Goal: Information Seeking & Learning: Learn about a topic

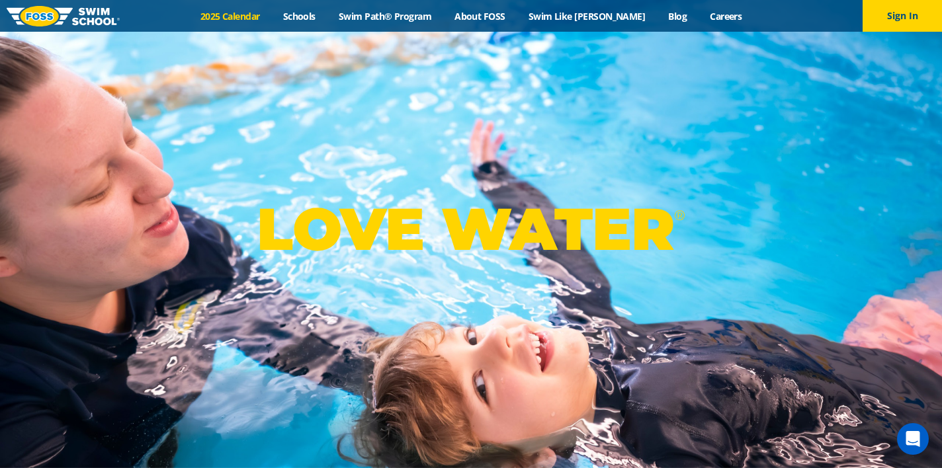
click at [271, 13] on link "2025 Calendar" at bounding box center [229, 16] width 83 height 13
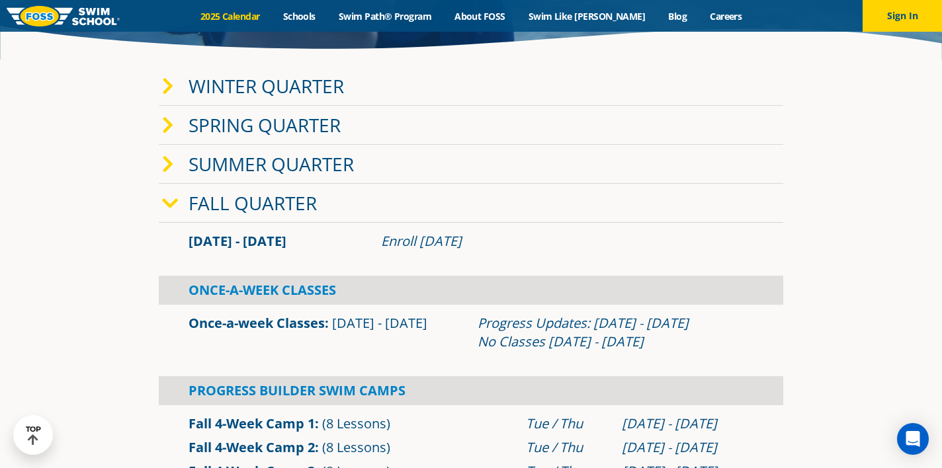
scroll to position [229, 0]
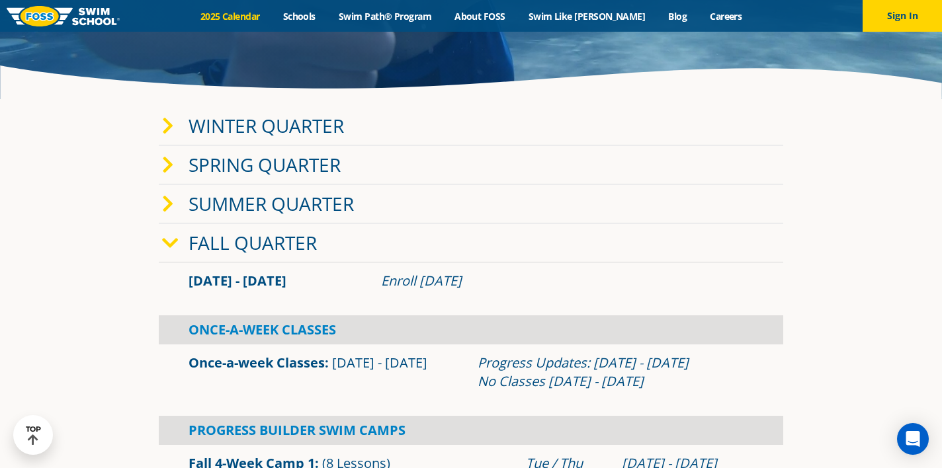
click at [262, 132] on link "Winter Quarter" at bounding box center [265, 125] width 155 height 25
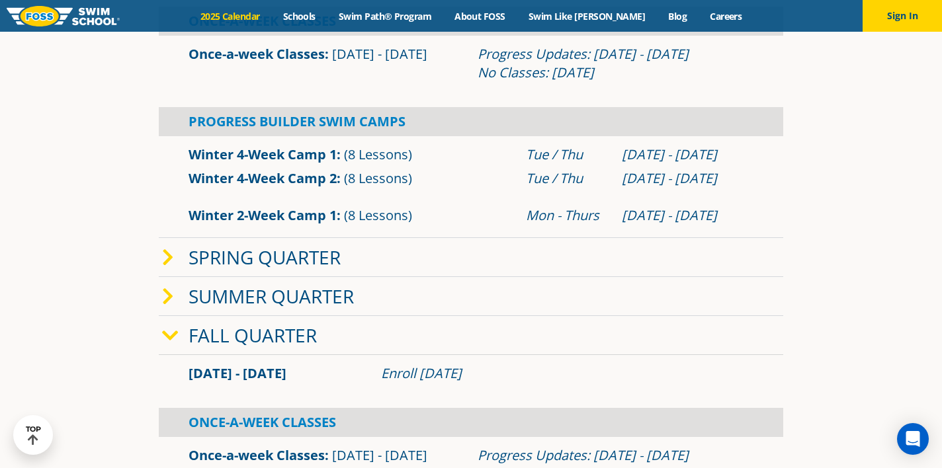
scroll to position [430, 0]
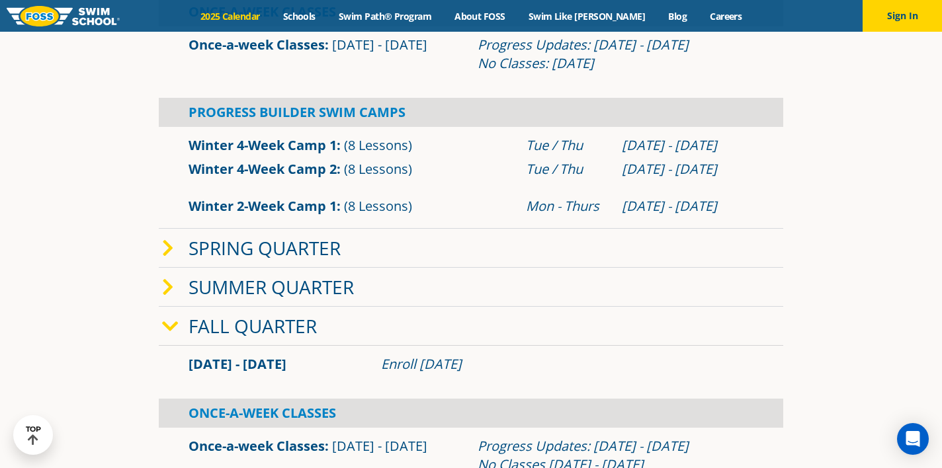
click at [277, 247] on link "Spring Quarter" at bounding box center [264, 247] width 152 height 25
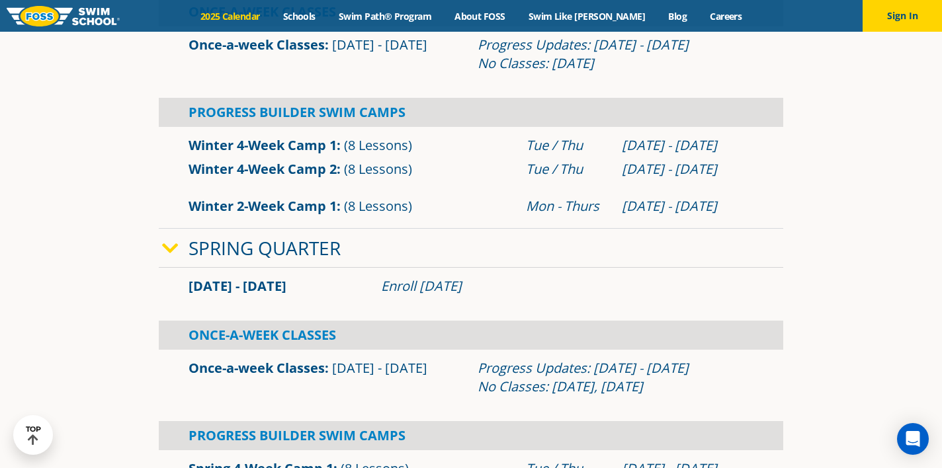
click at [277, 247] on link "Spring Quarter" at bounding box center [264, 247] width 152 height 25
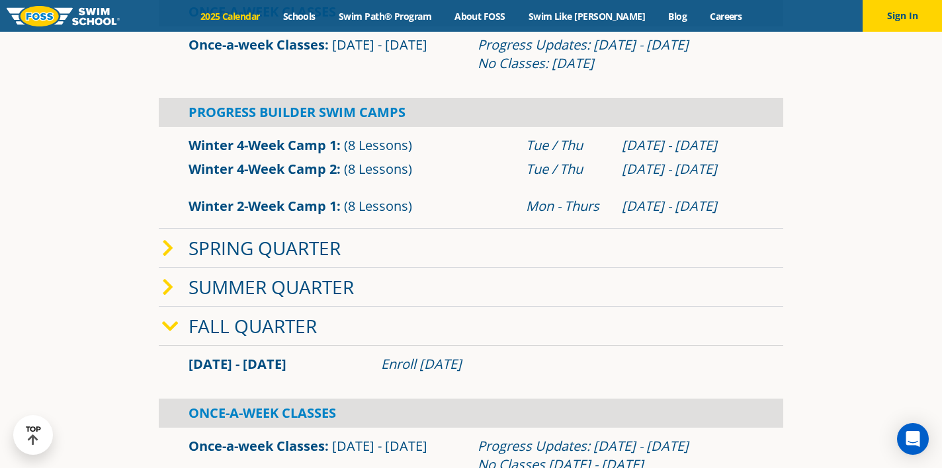
click at [269, 299] on link "Summer Quarter" at bounding box center [270, 286] width 165 height 25
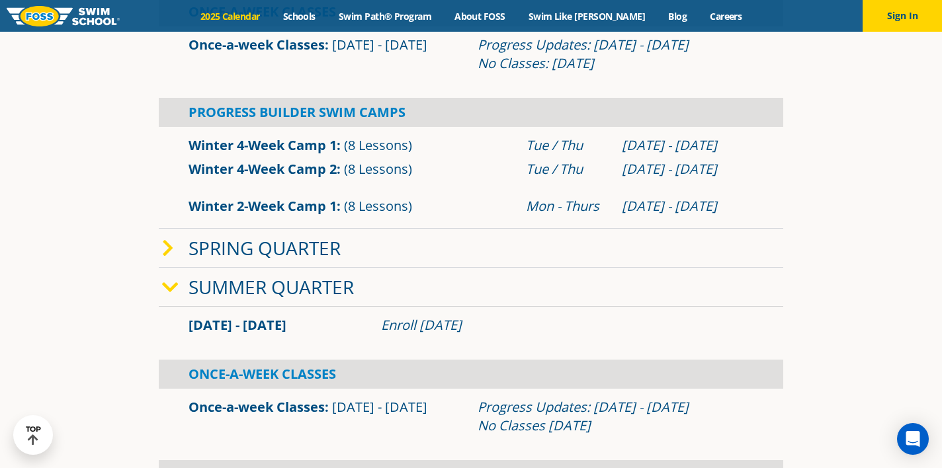
click at [269, 299] on link "Summer Quarter" at bounding box center [270, 286] width 165 height 25
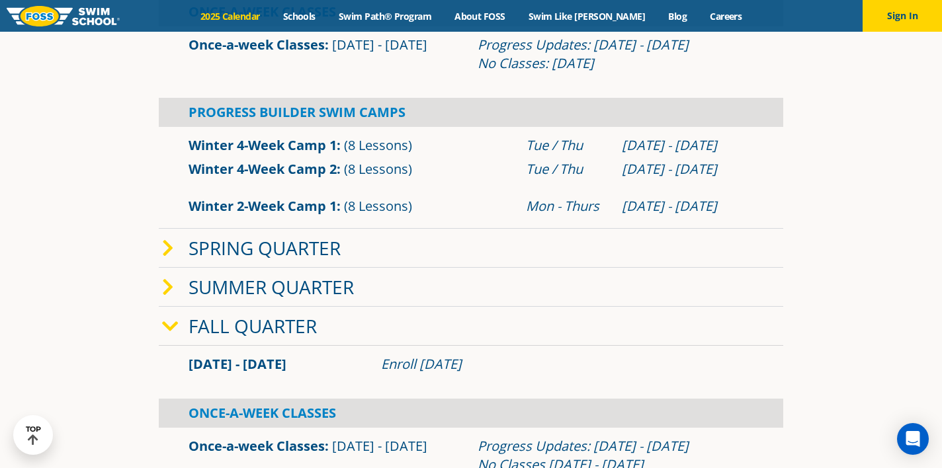
click at [267, 338] on link "Fall Quarter" at bounding box center [252, 325] width 128 height 25
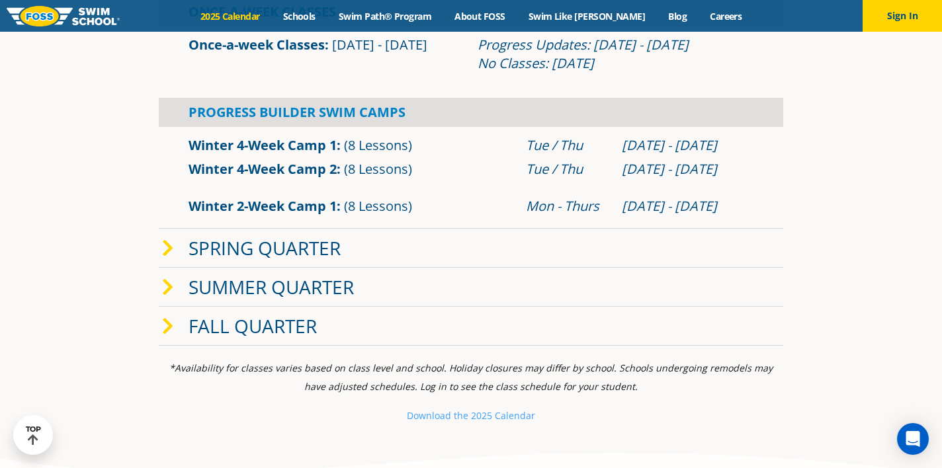
click at [267, 338] on link "Fall Quarter" at bounding box center [252, 325] width 128 height 25
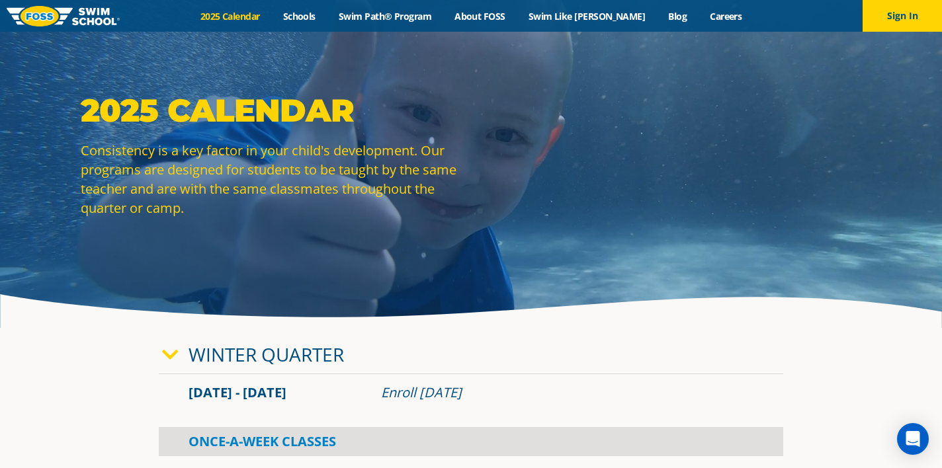
scroll to position [0, 0]
click at [319, 10] on link "Schools" at bounding box center [299, 16] width 56 height 13
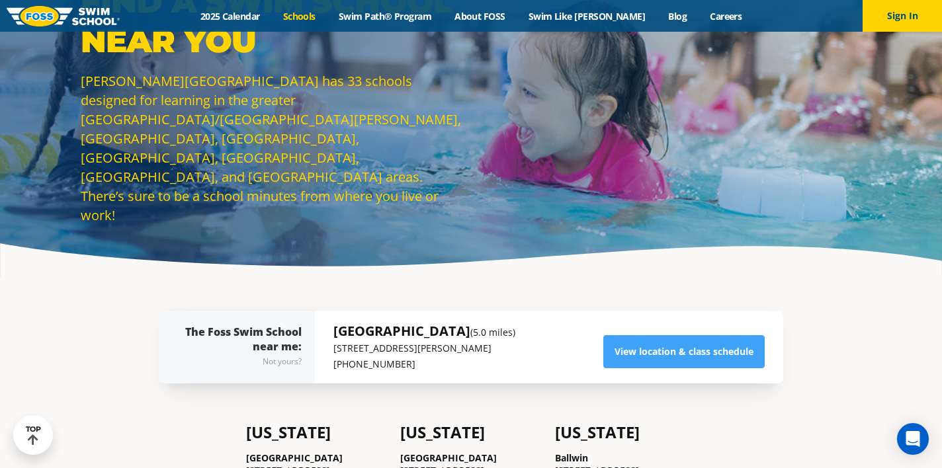
scroll to position [51, 0]
click at [442, 20] on link "Swim Path® Program" at bounding box center [385, 16] width 116 height 13
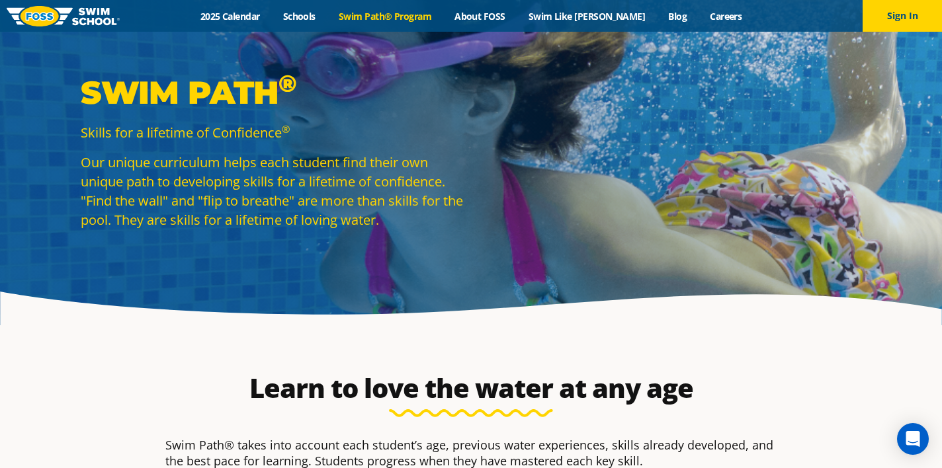
scroll to position [9, 0]
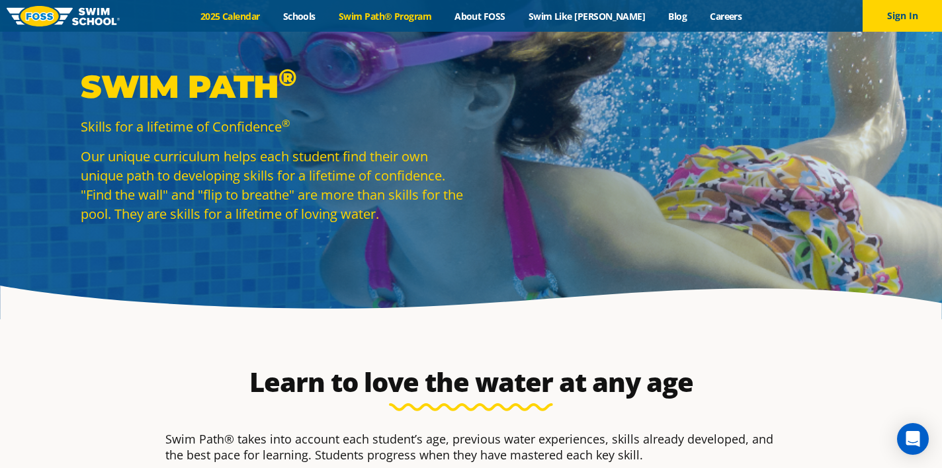
click at [271, 19] on link "2025 Calendar" at bounding box center [229, 16] width 83 height 13
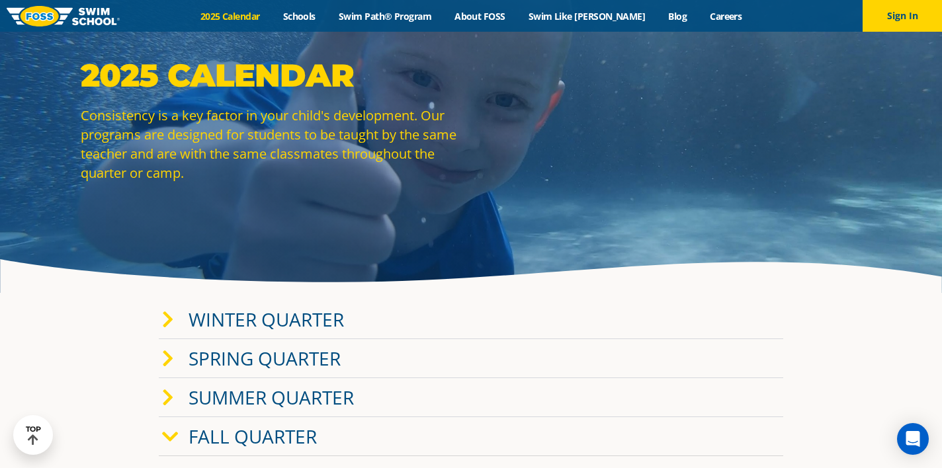
scroll to position [25, 0]
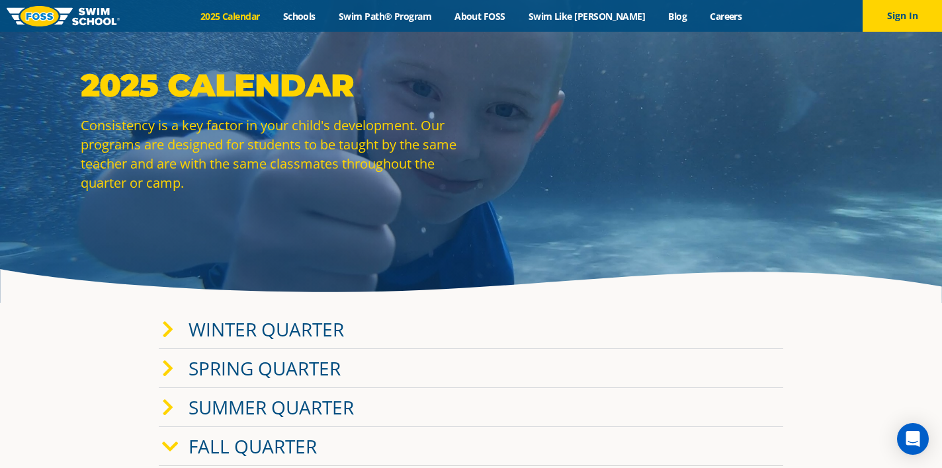
click at [81, 30] on link at bounding box center [63, 16] width 113 height 32
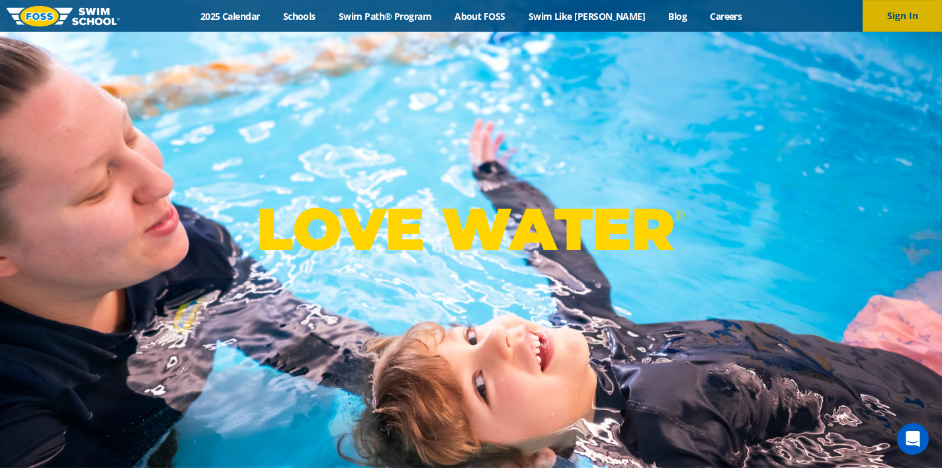
click at [880, 21] on button "Sign In" at bounding box center [901, 16] width 79 height 32
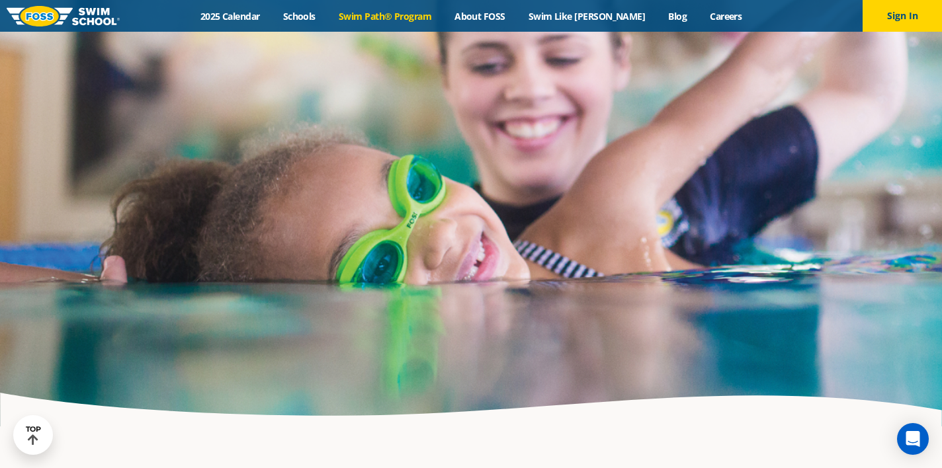
scroll to position [2637, 0]
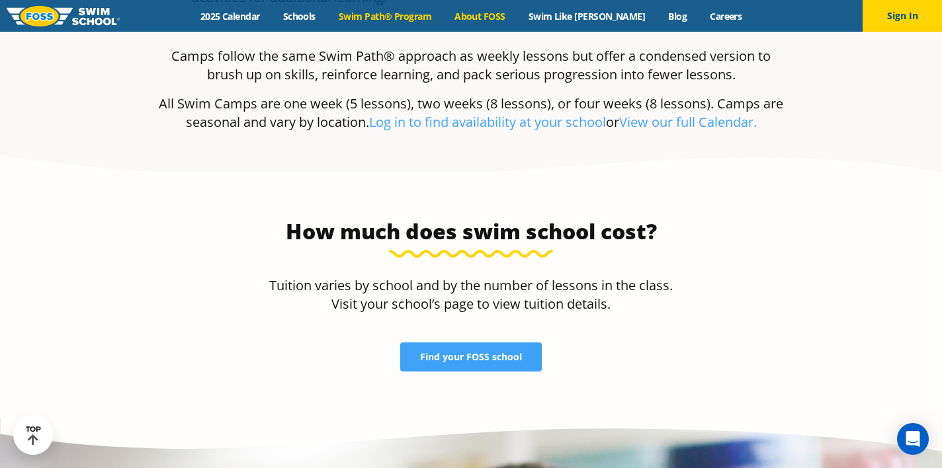
click at [508, 13] on link "About FOSS" at bounding box center [480, 16] width 74 height 13
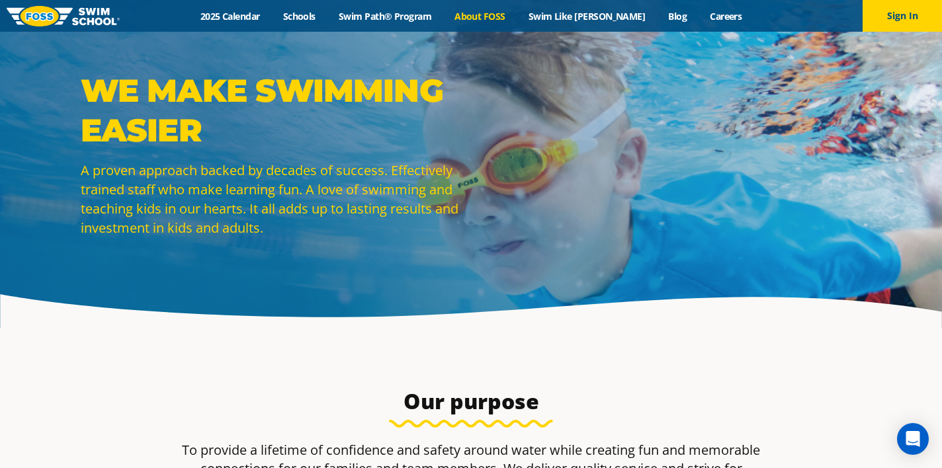
click at [612, 23] on div "Menu 2025 Calendar Schools Swim Path® Program About FOSS Swim Like Regan Blog C…" at bounding box center [471, 16] width 942 height 32
click at [597, 14] on link "Swim Like [PERSON_NAME]" at bounding box center [587, 16] width 140 height 13
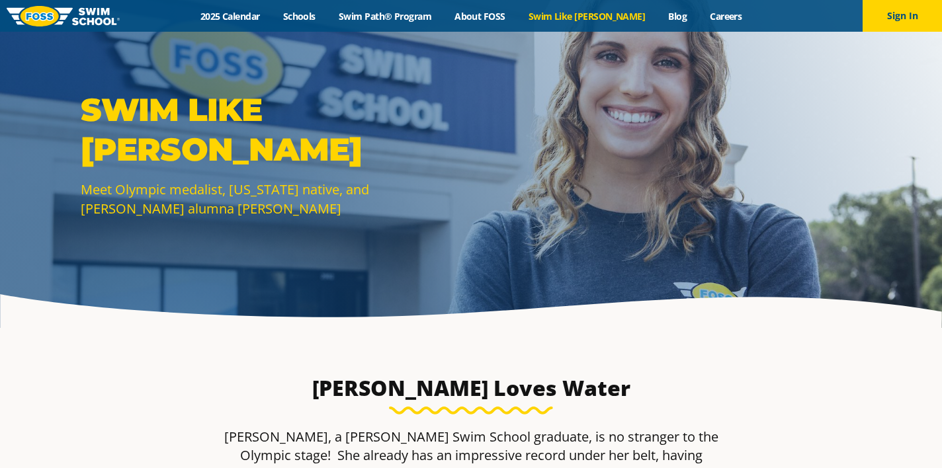
click at [651, 24] on div "Menu 2025 Calendar Schools Swim Path® Program About [PERSON_NAME] Swim Like [PE…" at bounding box center [471, 16] width 942 height 32
click at [657, 13] on link "Blog" at bounding box center [678, 16] width 42 height 13
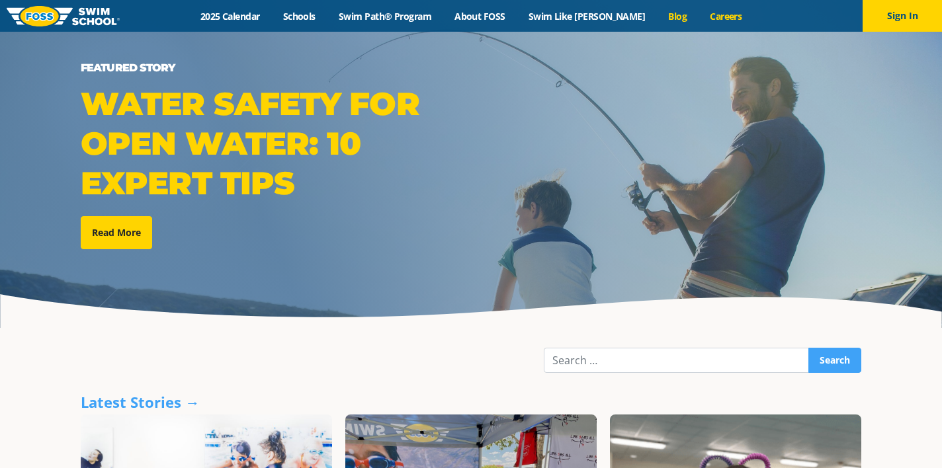
click at [704, 20] on link "Careers" at bounding box center [725, 16] width 55 height 13
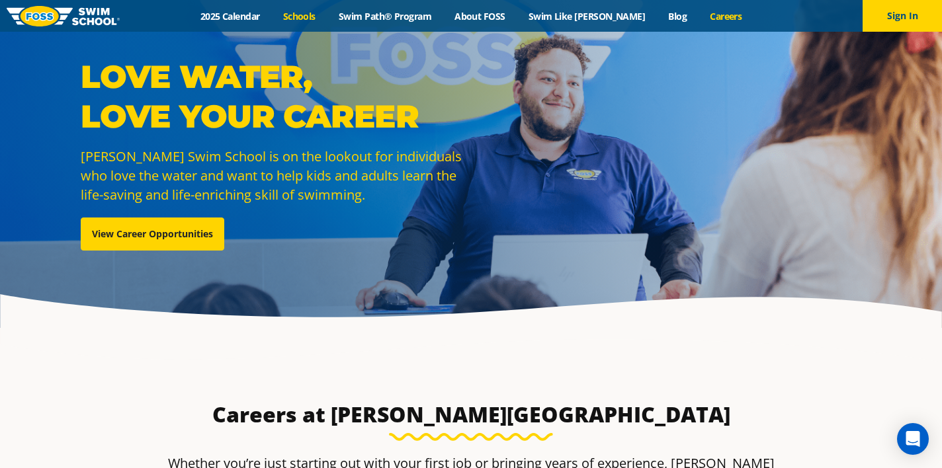
click at [308, 11] on link "Schools" at bounding box center [299, 16] width 56 height 13
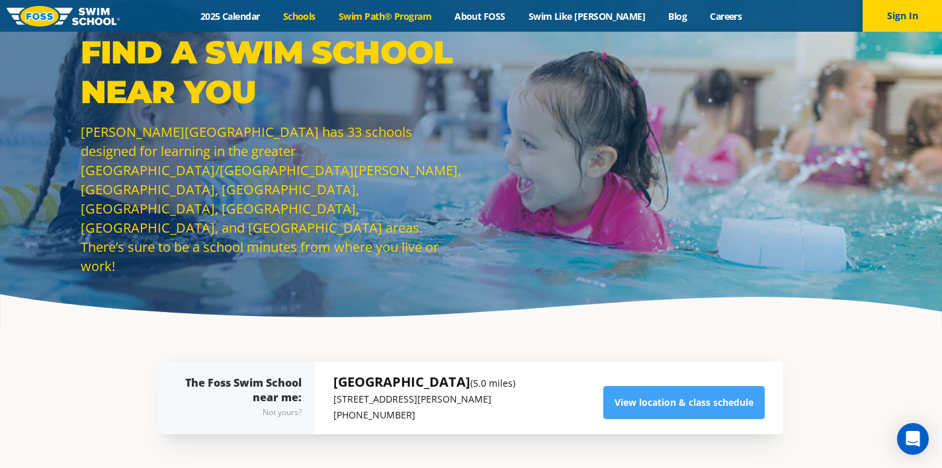
click at [390, 14] on link "Swim Path® Program" at bounding box center [385, 16] width 116 height 13
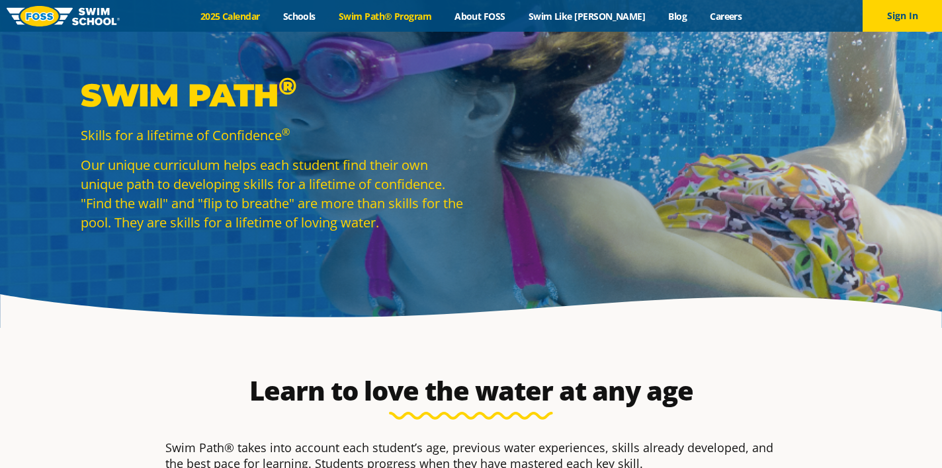
click at [265, 21] on link "2025 Calendar" at bounding box center [229, 16] width 83 height 13
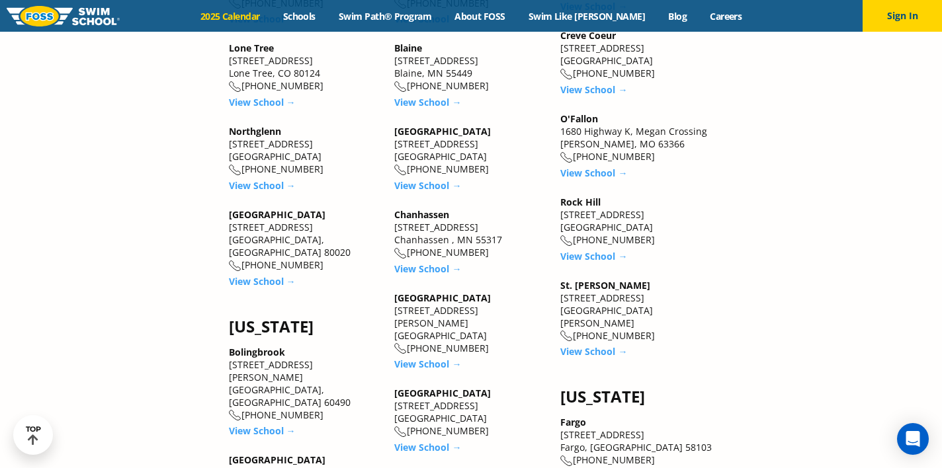
scroll to position [1315, 0]
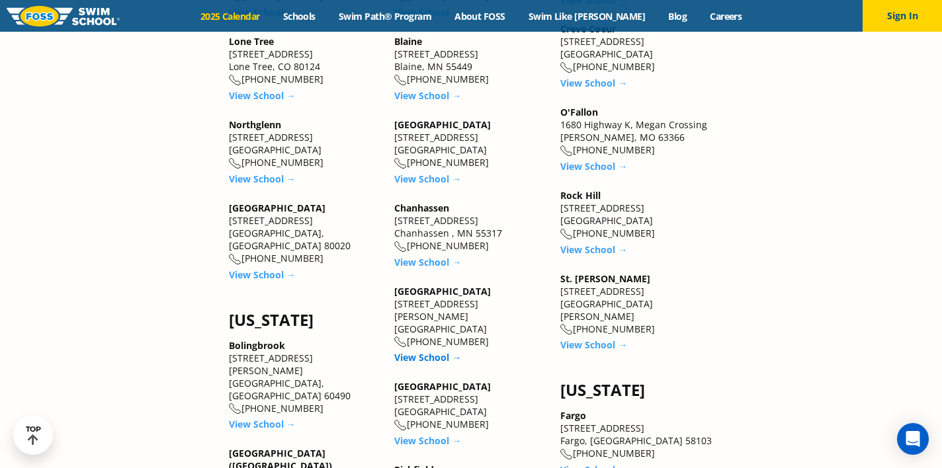
click at [429, 351] on link "View School →" at bounding box center [427, 357] width 67 height 13
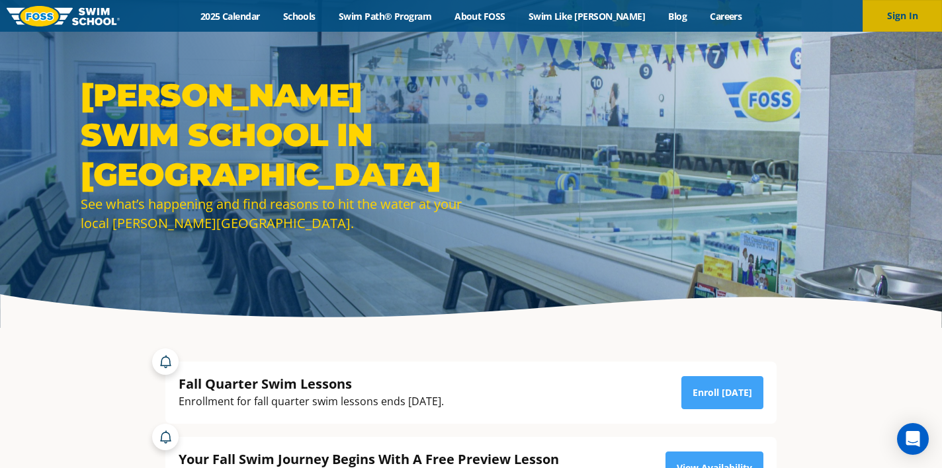
click at [896, 24] on button "Sign In" at bounding box center [901, 16] width 79 height 32
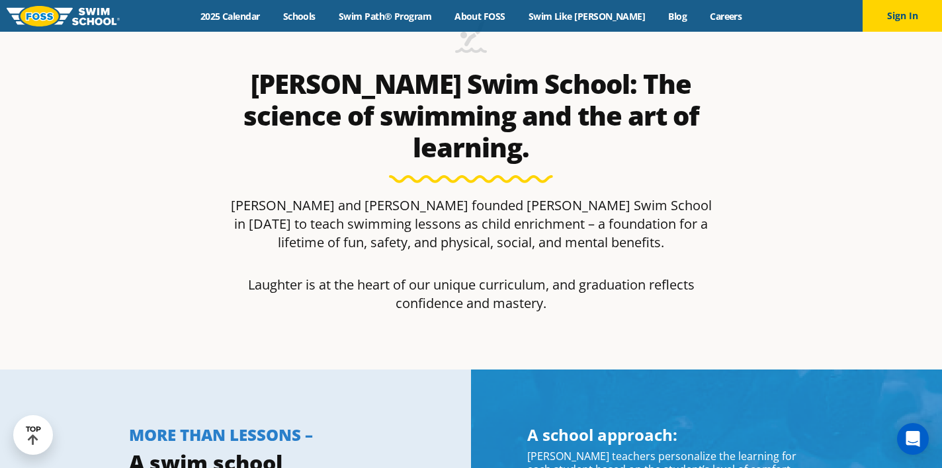
scroll to position [377, 0]
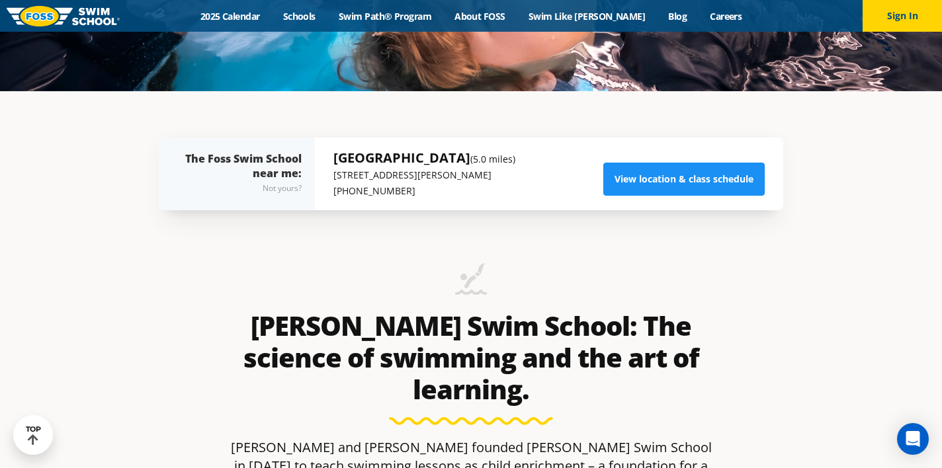
click at [637, 170] on link "View location & class schedule" at bounding box center [683, 179] width 161 height 33
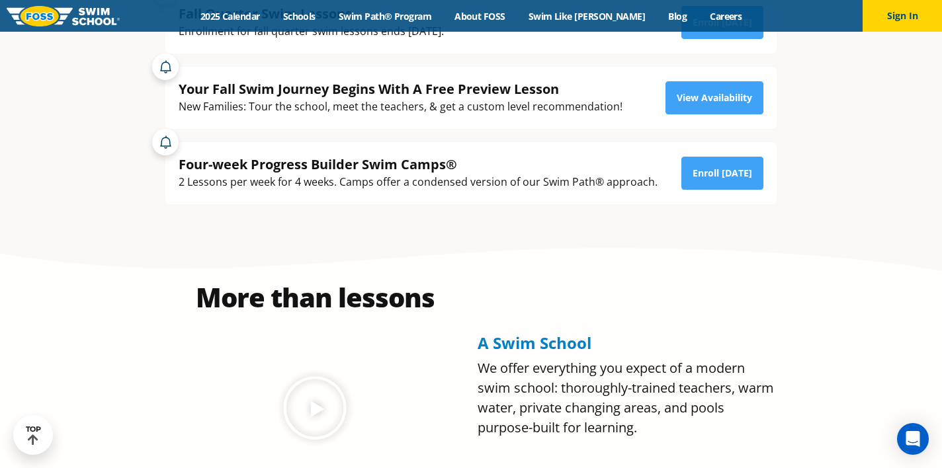
scroll to position [300, 0]
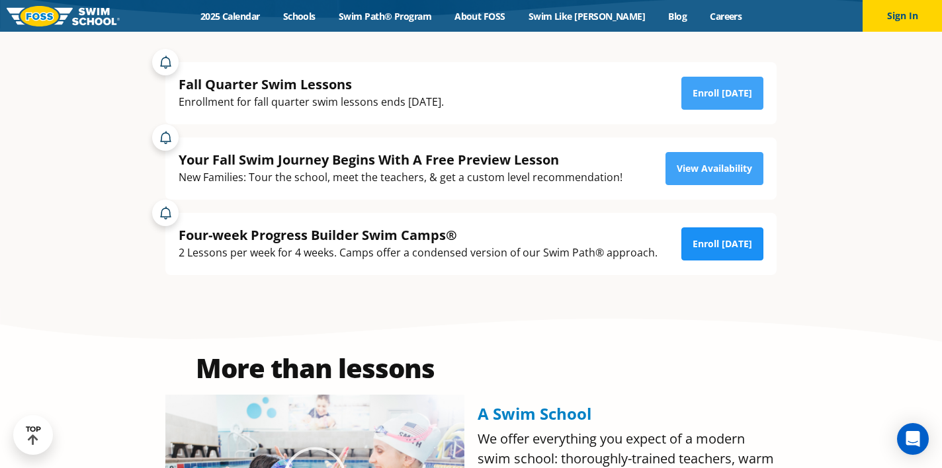
click at [713, 253] on link "Enroll [DATE]" at bounding box center [722, 243] width 82 height 33
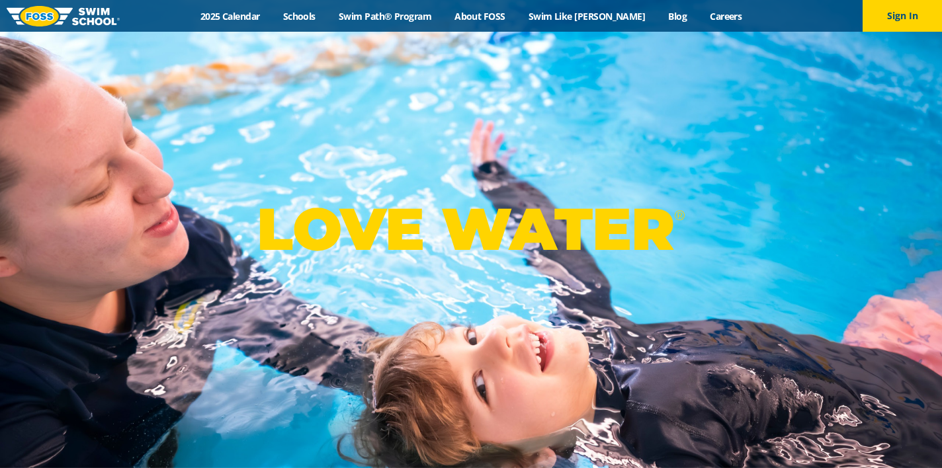
drag, startPoint x: 0, startPoint y: 0, endPoint x: 436, endPoint y: 236, distance: 495.7
click at [436, 236] on p "LOVE WATER ®" at bounding box center [471, 229] width 428 height 71
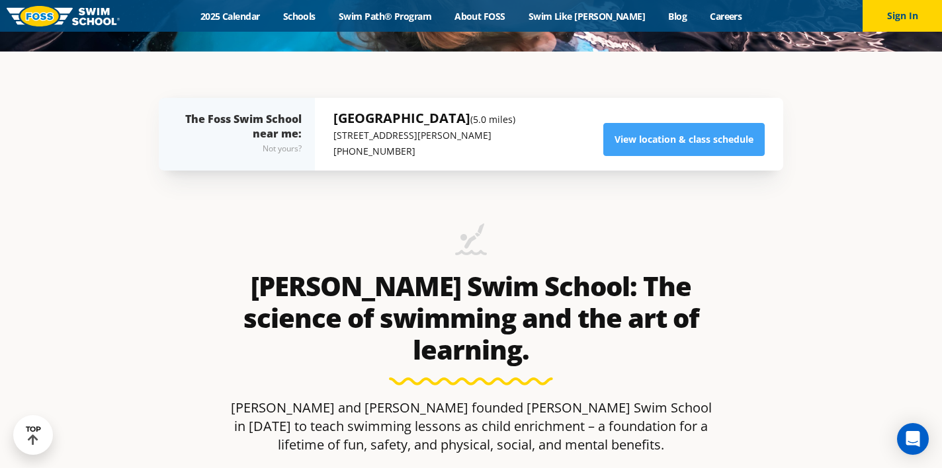
scroll to position [417, 0]
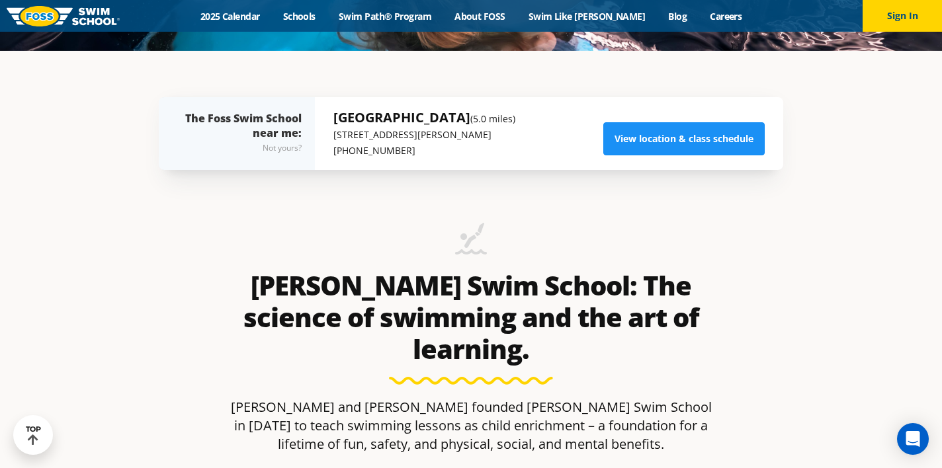
click at [655, 134] on link "View location & class schedule" at bounding box center [683, 138] width 161 height 33
